Goal: Task Accomplishment & Management: Use online tool/utility

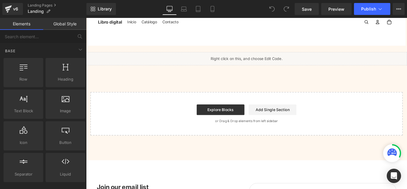
scroll to position [33, 0]
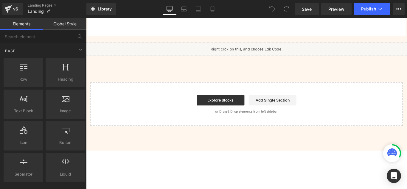
scroll to position [45, 0]
click at [277, 60] on div "Liquid" at bounding box center [266, 52] width 361 height 15
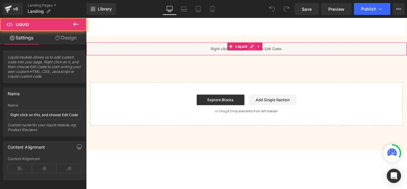
click at [273, 60] on div "Liquid" at bounding box center [266, 52] width 361 height 15
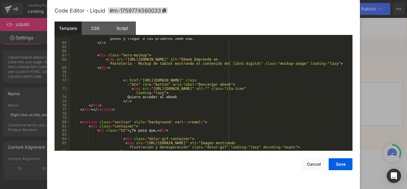
scroll to position [285, 0]
drag, startPoint x: 201, startPoint y: 80, endPoint x: 194, endPoint y: 80, distance: 7.2
click at [194, 80] on div "Si amás hornear y querés transformar esa pasión en tu primer negocio pastelero,…" at bounding box center [210, 94] width 280 height 125
click at [170, 80] on div "Si amás hornear y querés transformar esa pasión en tu primer negocio pastelero,…" at bounding box center [210, 94] width 280 height 125
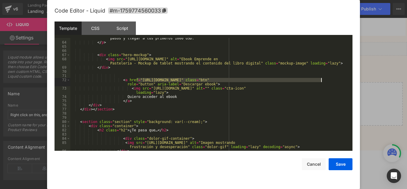
drag, startPoint x: 137, startPoint y: 79, endPoint x: 320, endPoint y: 79, distance: 183.3
click at [320, 79] on div "Si amás hornear y querés transformar esa pasión en tu primer negocio pastelero,…" at bounding box center [210, 94] width 280 height 125
click at [124, 102] on div "Si amás hornear y querés transformar esa pasión en tu primer negocio pastelero,…" at bounding box center [210, 94] width 280 height 125
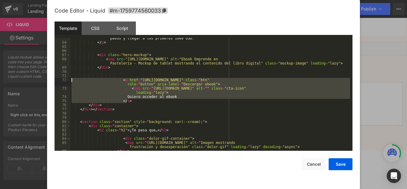
drag, startPoint x: 131, startPoint y: 101, endPoint x: 71, endPoint y: 79, distance: 63.8
click at [71, 79] on div "Si amás hornear y querés transformar esa pasión en tu primer negocio pastelero,…" at bounding box center [210, 94] width 280 height 125
click at [198, 82] on div "Si amás hornear y querés transformar esa pasión en tu primer negocio pastelero,…" at bounding box center [210, 94] width 280 height 113
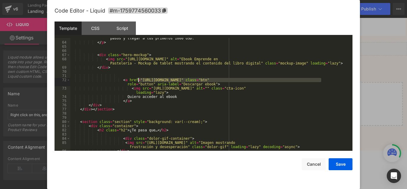
drag, startPoint x: 320, startPoint y: 80, endPoint x: 138, endPoint y: 79, distance: 182.7
click at [138, 79] on div "Si amás hornear y querés transformar esa pasión en tu primer negocio pastelero,…" at bounding box center [210, 94] width 280 height 125
click at [135, 83] on div "Si amás hornear y querés transformar esa pasión en tu primer negocio pastelero,…" at bounding box center [210, 94] width 280 height 125
drag, startPoint x: 136, startPoint y: 80, endPoint x: 321, endPoint y: 80, distance: 185.7
click at [321, 80] on div "Si amás hornear y querés transformar esa pasión en tu primer negocio pastelero,…" at bounding box center [210, 94] width 280 height 125
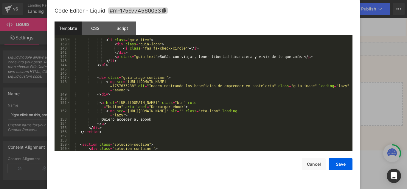
scroll to position [615, 0]
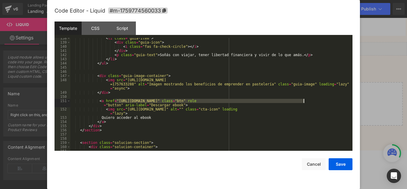
drag, startPoint x: 115, startPoint y: 100, endPoint x: 303, endPoint y: 101, distance: 187.7
click at [303, 101] on div "< li class = "guia-item" > < div class = "guia-icon" > < i class = "fas fa-chec…" at bounding box center [210, 96] width 280 height 121
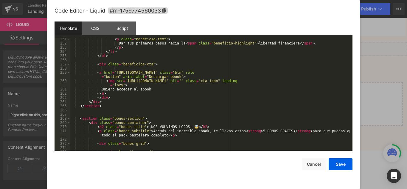
scroll to position [1111, 0]
click at [123, 78] on div "< p class = "beneficio-text" > Dar tus primeros pasos hacia la < span class = "…" at bounding box center [210, 97] width 280 height 121
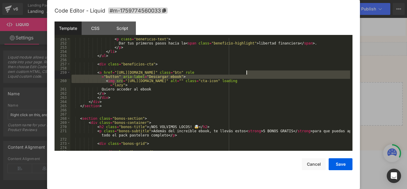
drag, startPoint x: 122, startPoint y: 79, endPoint x: 247, endPoint y: 74, distance: 125.0
click at [247, 74] on div "< p class = "beneficio-text" > Dar tus primeros pasos hacia la < span class = "…" at bounding box center [210, 97] width 280 height 121
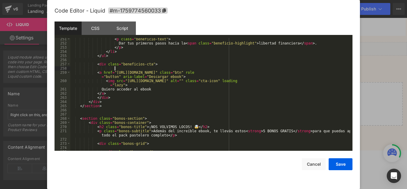
click at [243, 70] on div "< p class = "beneficio-text" > Dar tus primeros pasos hacia la < span class = "…" at bounding box center [210, 97] width 280 height 121
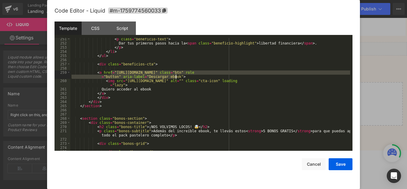
drag, startPoint x: 112, startPoint y: 72, endPoint x: 226, endPoint y: 77, distance: 114.3
click at [226, 77] on div "< p class = "beneficio-text" > Dar tus primeros pasos hacia la < span class = "…" at bounding box center [210, 97] width 280 height 121
click at [140, 68] on div "< p class = "beneficio-text" > Dar tus primeros pasos hacia la < span class = "…" at bounding box center [210, 97] width 280 height 121
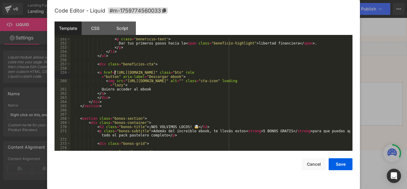
drag, startPoint x: 114, startPoint y: 72, endPoint x: 129, endPoint y: 71, distance: 15.6
click at [129, 71] on div "< p class = "beneficio-text" > Dar tus primeros pasos hacia la < span class = "…" at bounding box center [210, 97] width 280 height 121
click at [120, 71] on div "< p class = "beneficio-text" > Dar tus primeros pasos hacia la < span class = "…" at bounding box center [210, 94] width 280 height 113
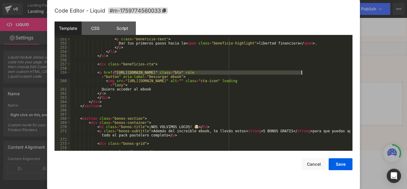
drag, startPoint x: 112, startPoint y: 71, endPoint x: 301, endPoint y: 73, distance: 188.7
click at [301, 73] on div "< p class = "beneficio-text" > Dar tus primeros pasos hacia la < span class = "…" at bounding box center [210, 97] width 280 height 121
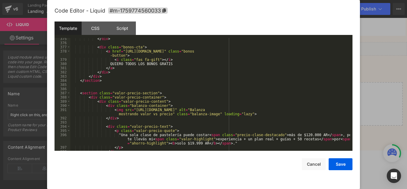
scroll to position [1662, 0]
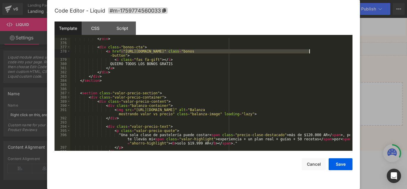
drag, startPoint x: 121, startPoint y: 49, endPoint x: 309, endPoint y: 51, distance: 188.3
click at [309, 51] on div "</ div > < div class = "bonos-cta" > < a href = "https://emprendeenpasteleria.s…" at bounding box center [210, 97] width 280 height 121
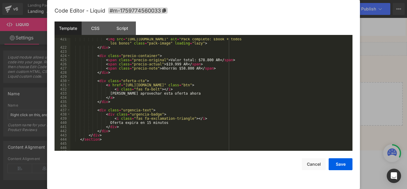
scroll to position [1870, 0]
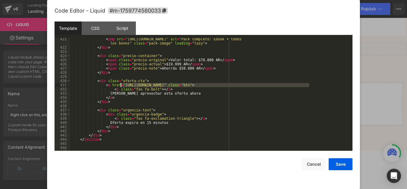
drag, startPoint x: 309, startPoint y: 84, endPoint x: 121, endPoint y: 86, distance: 188.3
click at [121, 86] on div "< img src = "https://cdn.shopify.com/s/files/1/0685/2794/7930/files/pack.webp?v…" at bounding box center [210, 99] width 280 height 125
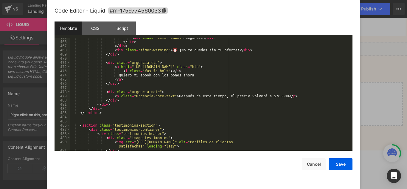
scroll to position [2060, 0]
drag, startPoint x: 317, startPoint y: 66, endPoint x: 129, endPoint y: 66, distance: 187.7
click at [129, 66] on div "< div class = "timer-label" > Segundos </ div > </ div > </ div > < div class =…" at bounding box center [210, 95] width 280 height 121
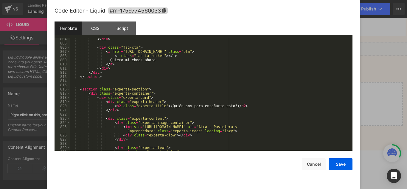
scroll to position [3543, 0]
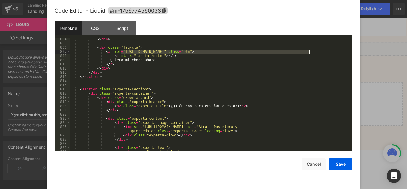
drag, startPoint x: 121, startPoint y: 51, endPoint x: 310, endPoint y: 50, distance: 188.6
click at [310, 50] on div "</ div > < div class = "faq-cta" > < a href = "https://emprendeenpasteleria.sho…" at bounding box center [210, 97] width 280 height 121
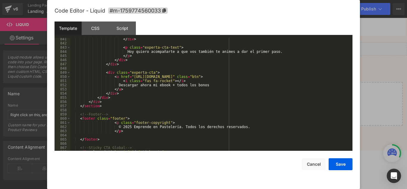
scroll to position [3710, 0]
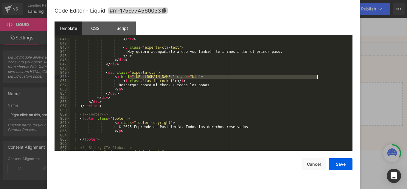
drag, startPoint x: 128, startPoint y: 76, endPoint x: 316, endPoint y: 75, distance: 188.0
click at [316, 75] on div "</ div > < p class = "experta-cta-text" > Hoy quiero acompañarte a que vos tamb…" at bounding box center [210, 97] width 280 height 121
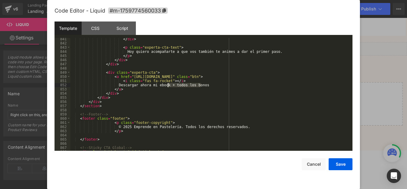
drag, startPoint x: 207, startPoint y: 84, endPoint x: 167, endPoint y: 86, distance: 40.3
click at [167, 86] on div "</ div > < p class = "experta-cta-text" > Hoy quiero acompañarte a que vos tamb…" at bounding box center [210, 97] width 280 height 121
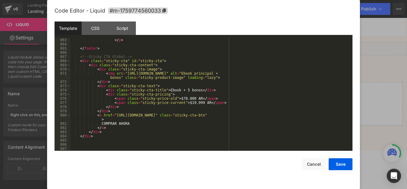
scroll to position [3801, 0]
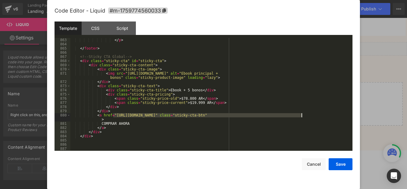
drag, startPoint x: 114, startPoint y: 115, endPoint x: 301, endPoint y: 114, distance: 187.2
click at [301, 114] on div "</ p > </ footer > <!-- Sticky CTA Global --> < div class = "sticky-cta" id = "…" at bounding box center [210, 98] width 280 height 121
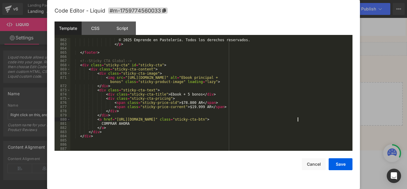
scroll to position [3797, 0]
click at [339, 161] on button "Save" at bounding box center [341, 164] width 24 height 12
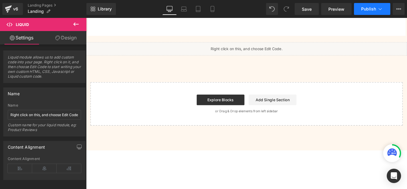
click at [363, 9] on span "Publish" at bounding box center [368, 9] width 15 height 5
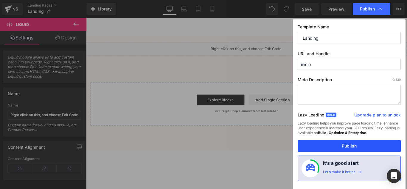
click at [358, 145] on button "Publish" at bounding box center [349, 146] width 103 height 12
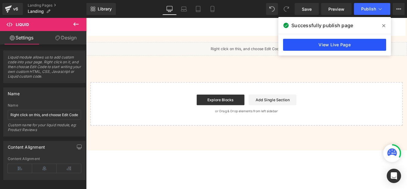
click at [343, 43] on link "View Live Page" at bounding box center [334, 45] width 103 height 12
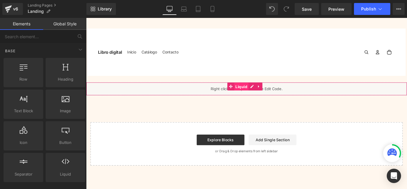
click at [256, 100] on span "Liquid" at bounding box center [260, 95] width 16 height 9
